Goal: Transaction & Acquisition: Obtain resource

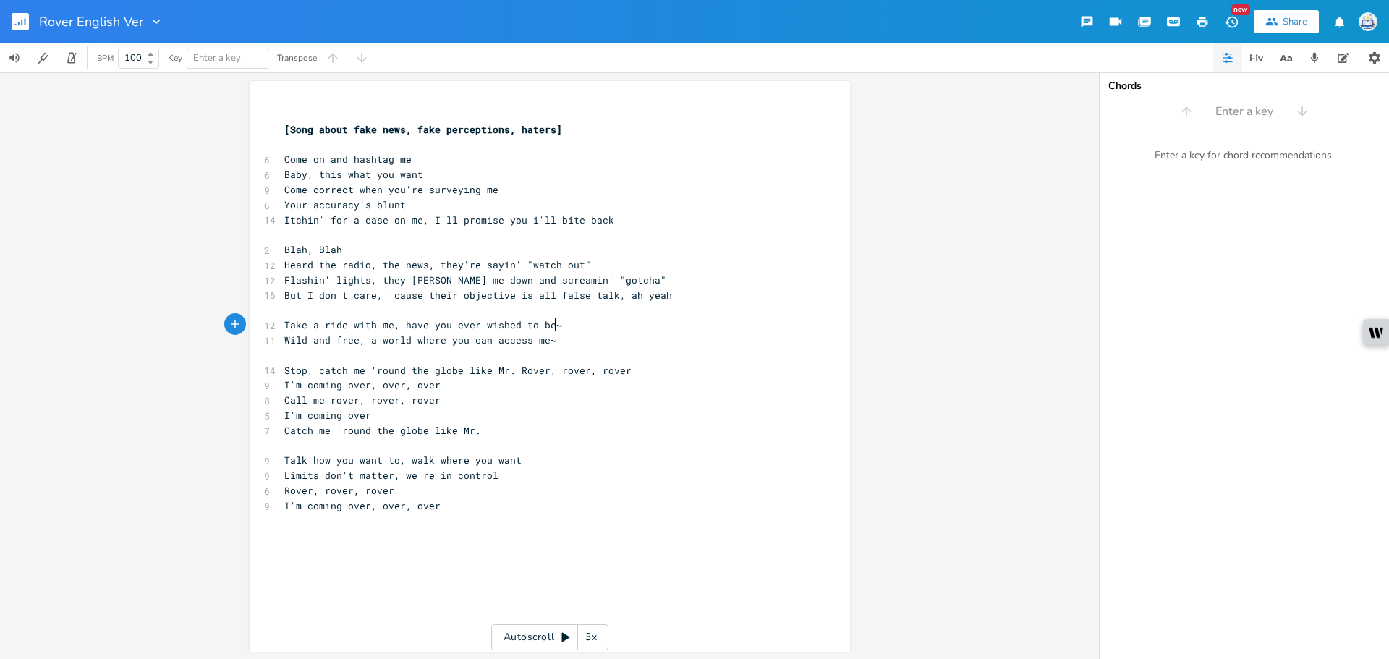
scroll to position [0, 38]
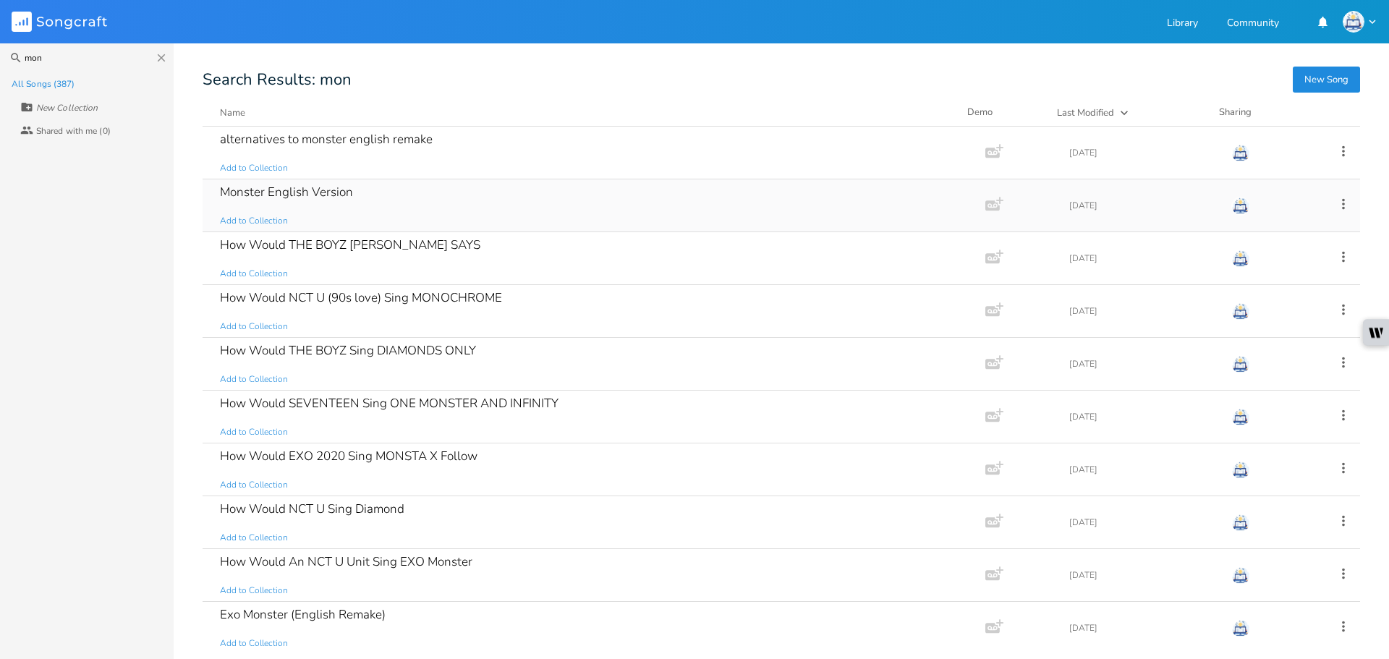
type input "mon"
click at [384, 195] on div "Monster English Version Add to Collection" at bounding box center [591, 205] width 742 height 52
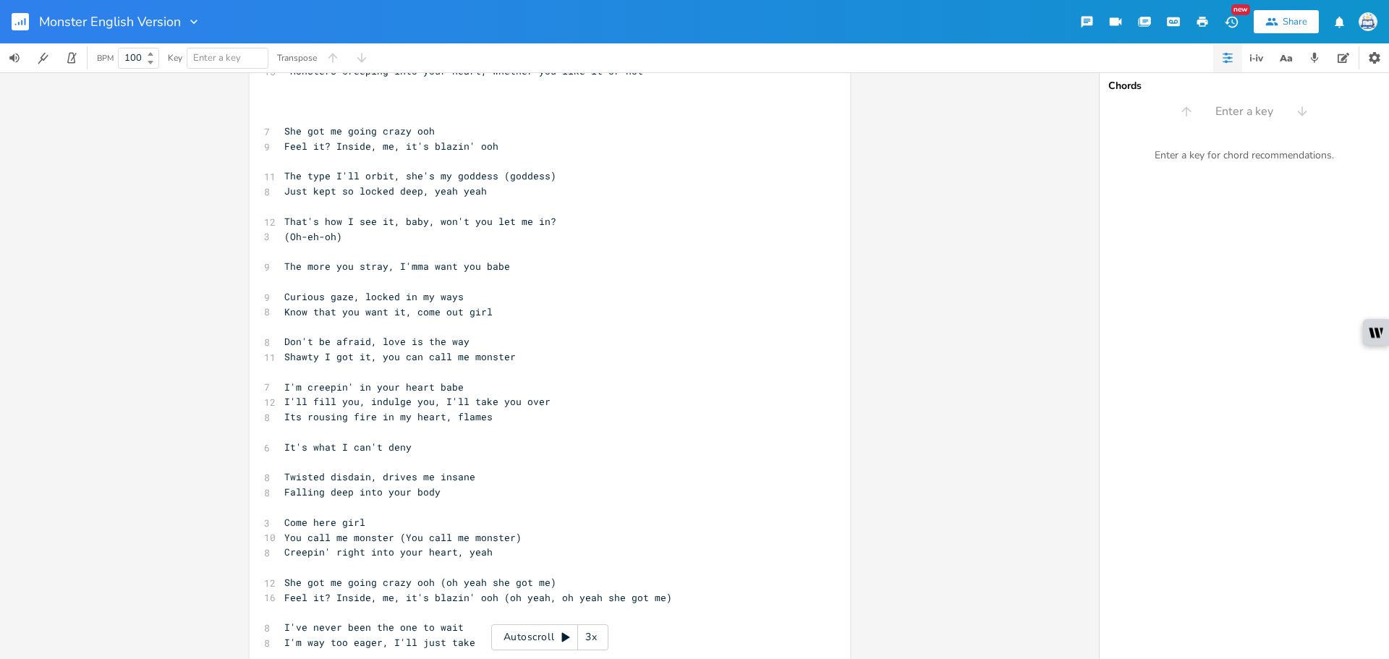
scroll to position [145, 0]
